Goal: Information Seeking & Learning: Learn about a topic

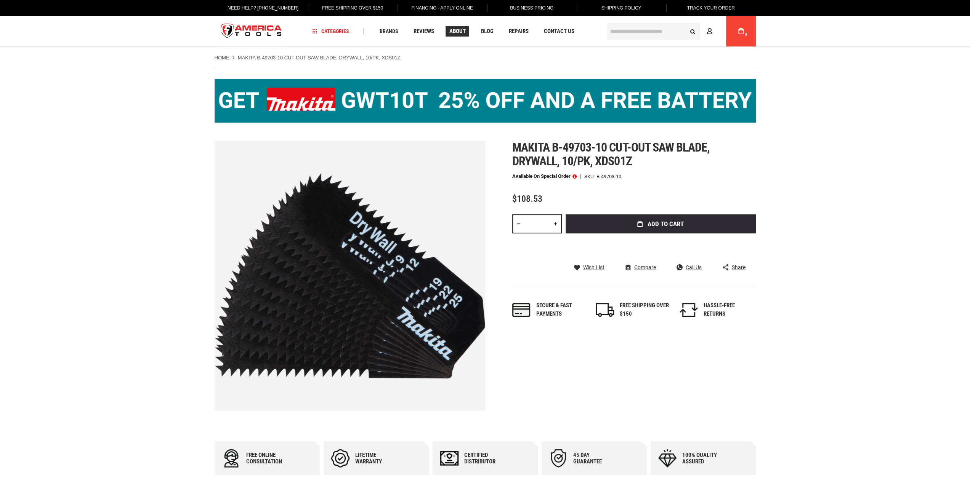
click at [456, 30] on span "About" at bounding box center [457, 32] width 16 height 6
